Goal: Find contact information: Find contact information

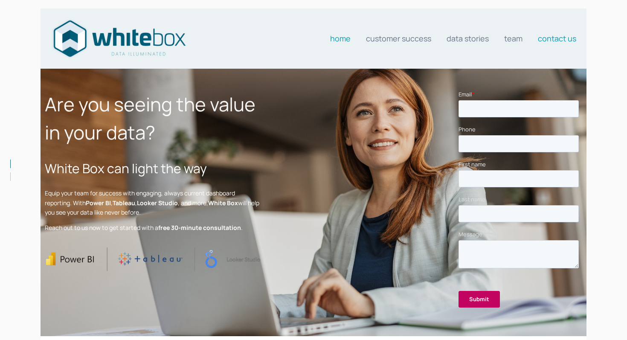
click at [545, 42] on link "Contact us" at bounding box center [557, 38] width 38 height 17
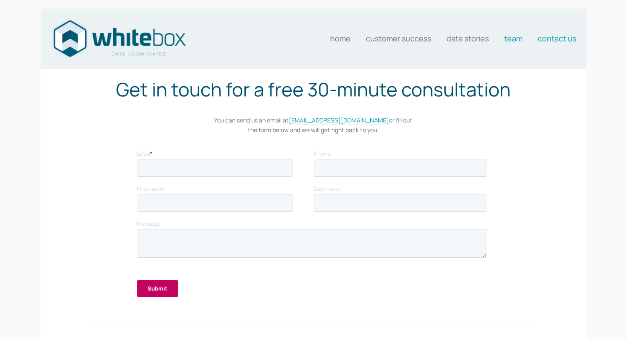
click at [517, 41] on link "Team" at bounding box center [513, 38] width 18 height 17
